Goal: Register for event/course

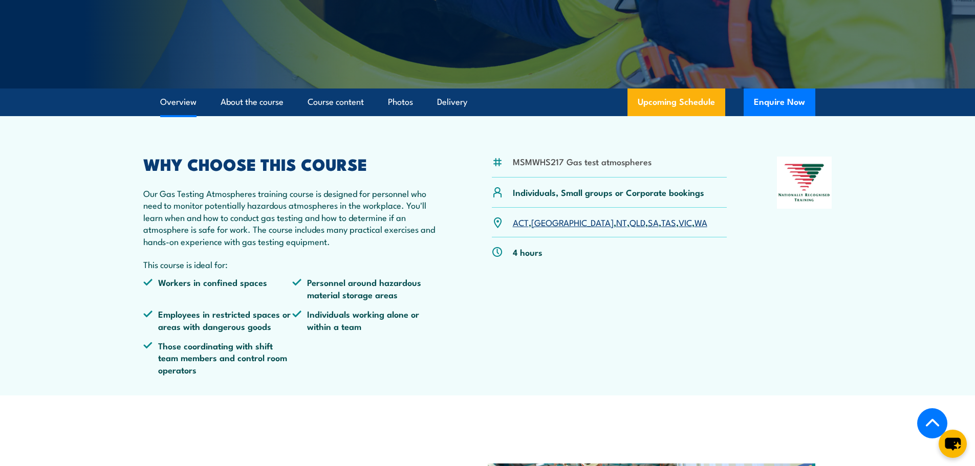
click at [695, 225] on link "WA" at bounding box center [701, 222] width 13 height 12
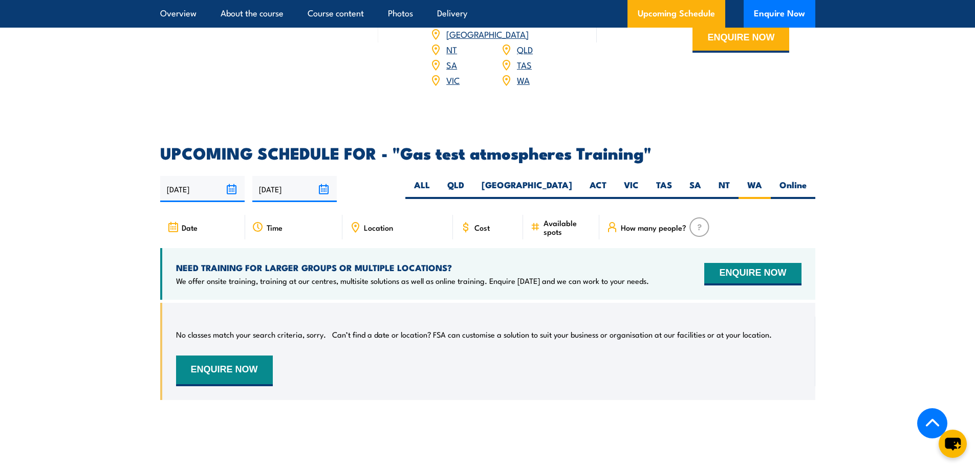
scroll to position [1543, 0]
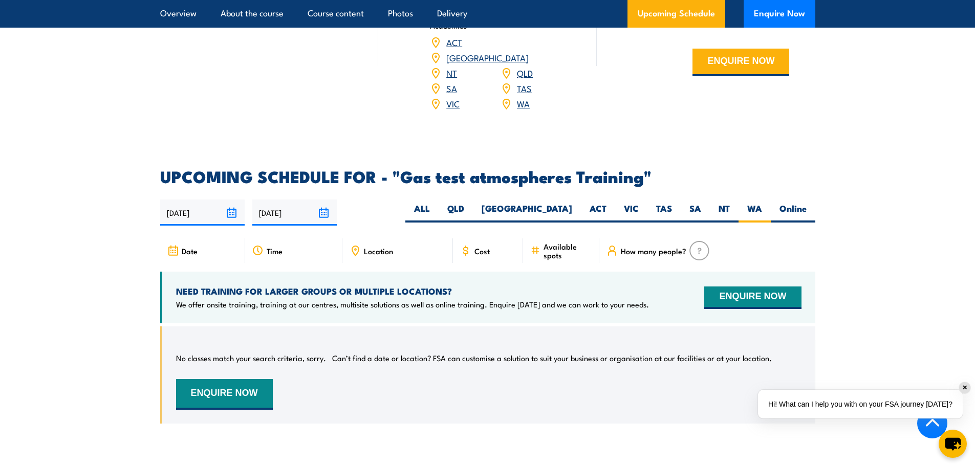
click at [291, 202] on input "[DATE]" at bounding box center [294, 213] width 84 height 26
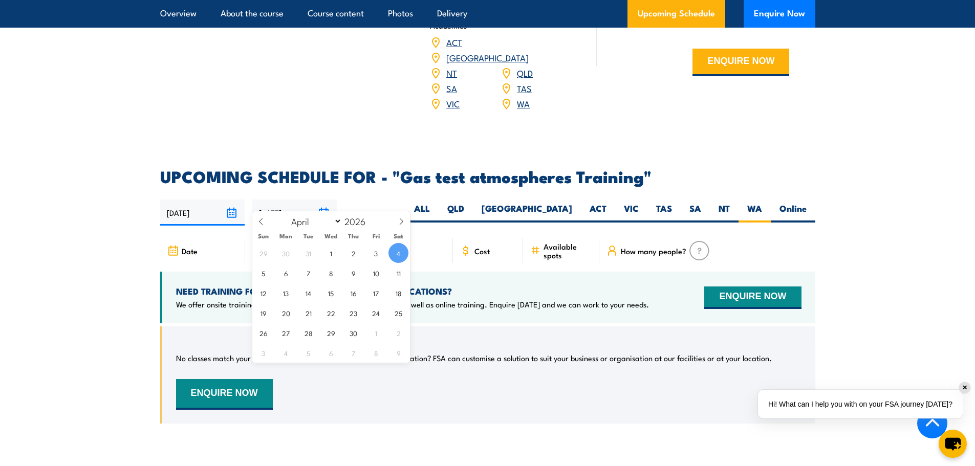
click at [291, 202] on input "[DATE]" at bounding box center [294, 213] width 84 height 26
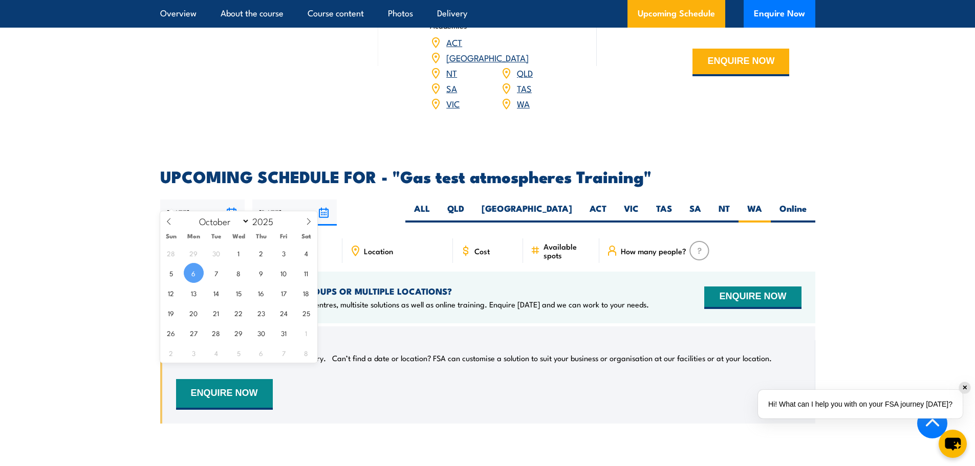
click at [181, 202] on input "[DATE]" at bounding box center [202, 213] width 84 height 26
click at [399, 181] on article "UPCOMING SCHEDULE FOR - "Gas test atmospheres Training" [DATE] [DATE]" at bounding box center [487, 304] width 655 height 270
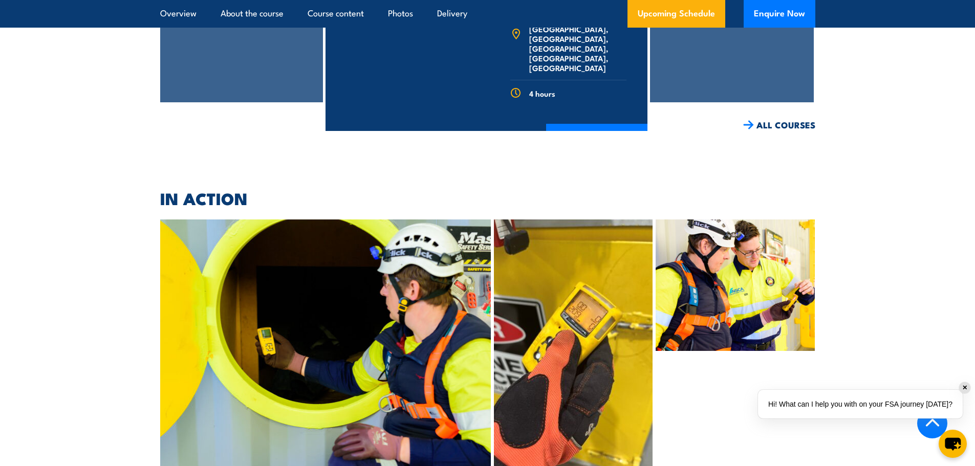
scroll to position [2260, 0]
